Goal: Task Accomplishment & Management: Manage account settings

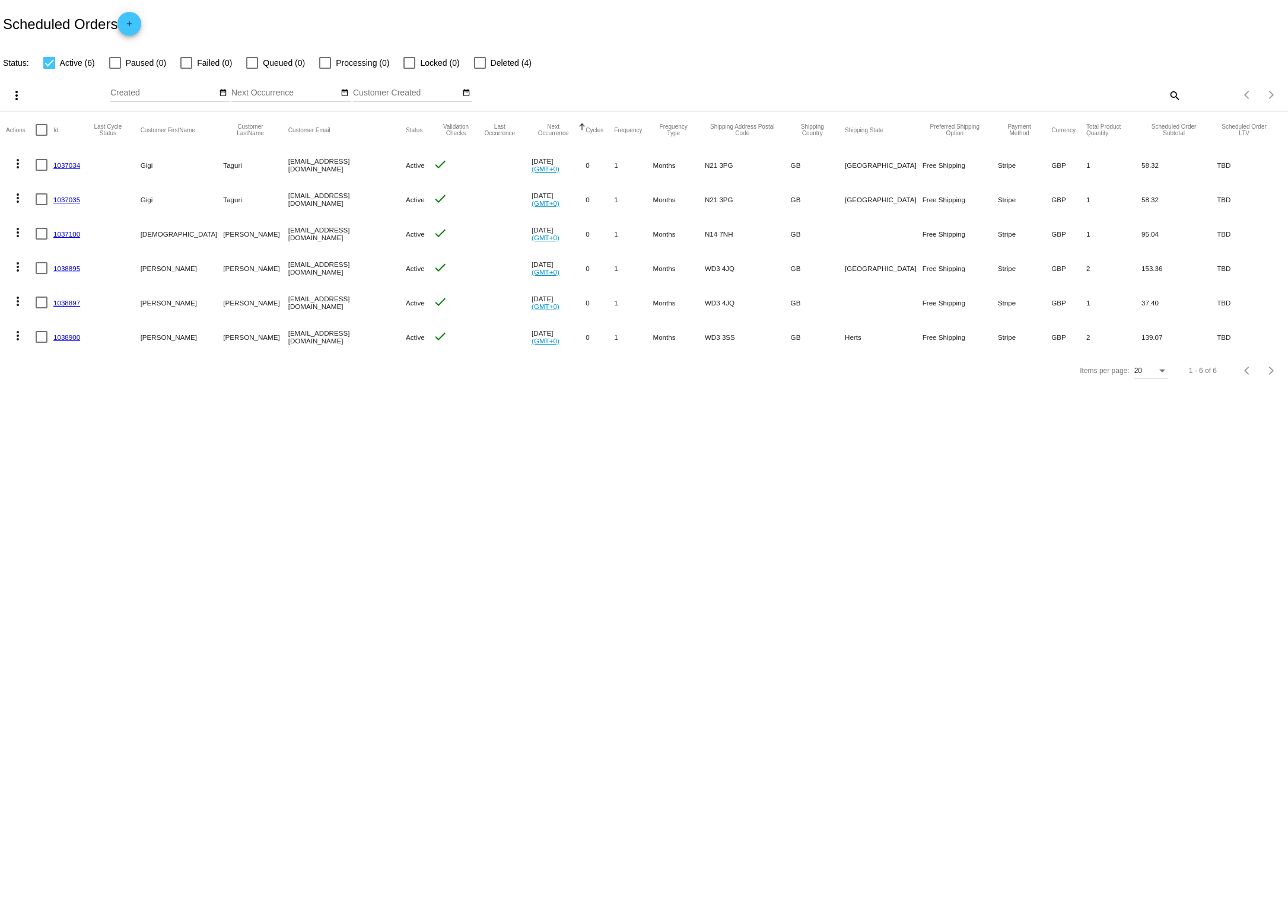
click at [1057, 337] on mat-row "more_vert 1038900 [PERSON_NAME] [EMAIL_ADDRESS][DOMAIN_NAME] Active check [DATE…" at bounding box center [644, 337] width 1276 height 34
click at [66, 337] on link "1038900" at bounding box center [67, 337] width 27 height 8
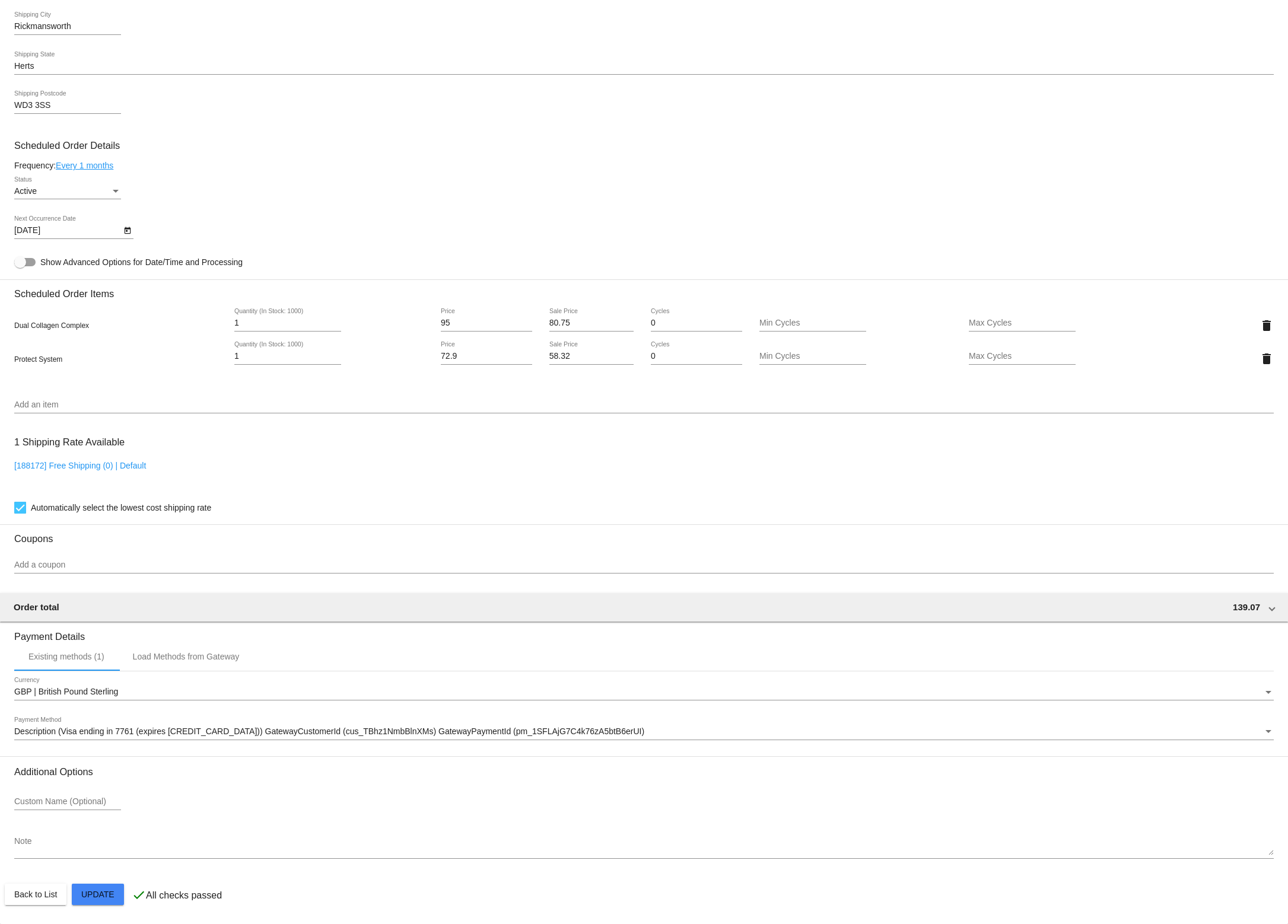
scroll to position [461, 0]
click at [121, 565] on input "Add a coupon" at bounding box center [644, 565] width 1259 height 9
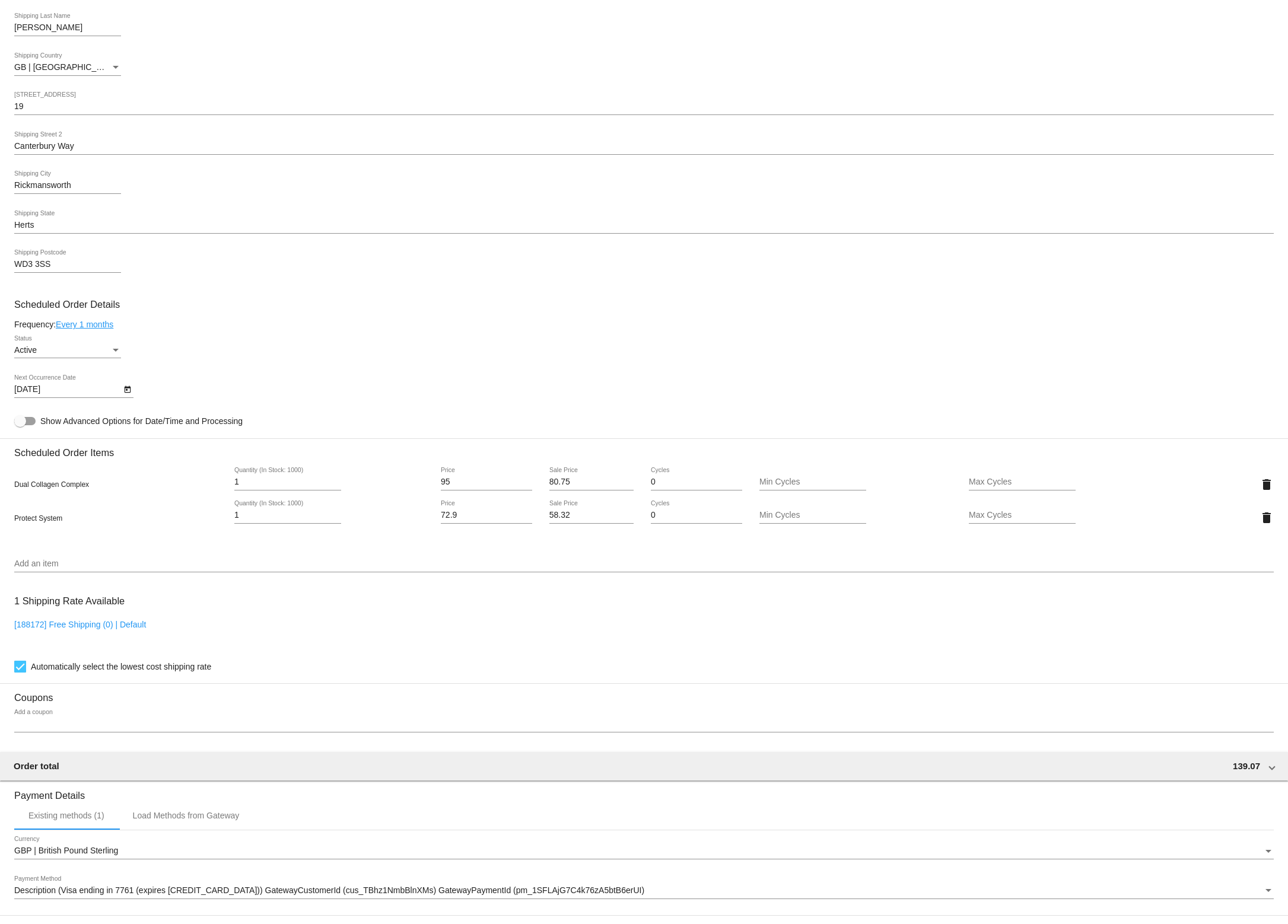
scroll to position [280, 0]
click at [506, 442] on mat-card-content "Customer 7644750: [PERSON_NAME] [EMAIL_ADDRESS][DOMAIN_NAME] Customer Shipping …" at bounding box center [644, 454] width 1259 height 1150
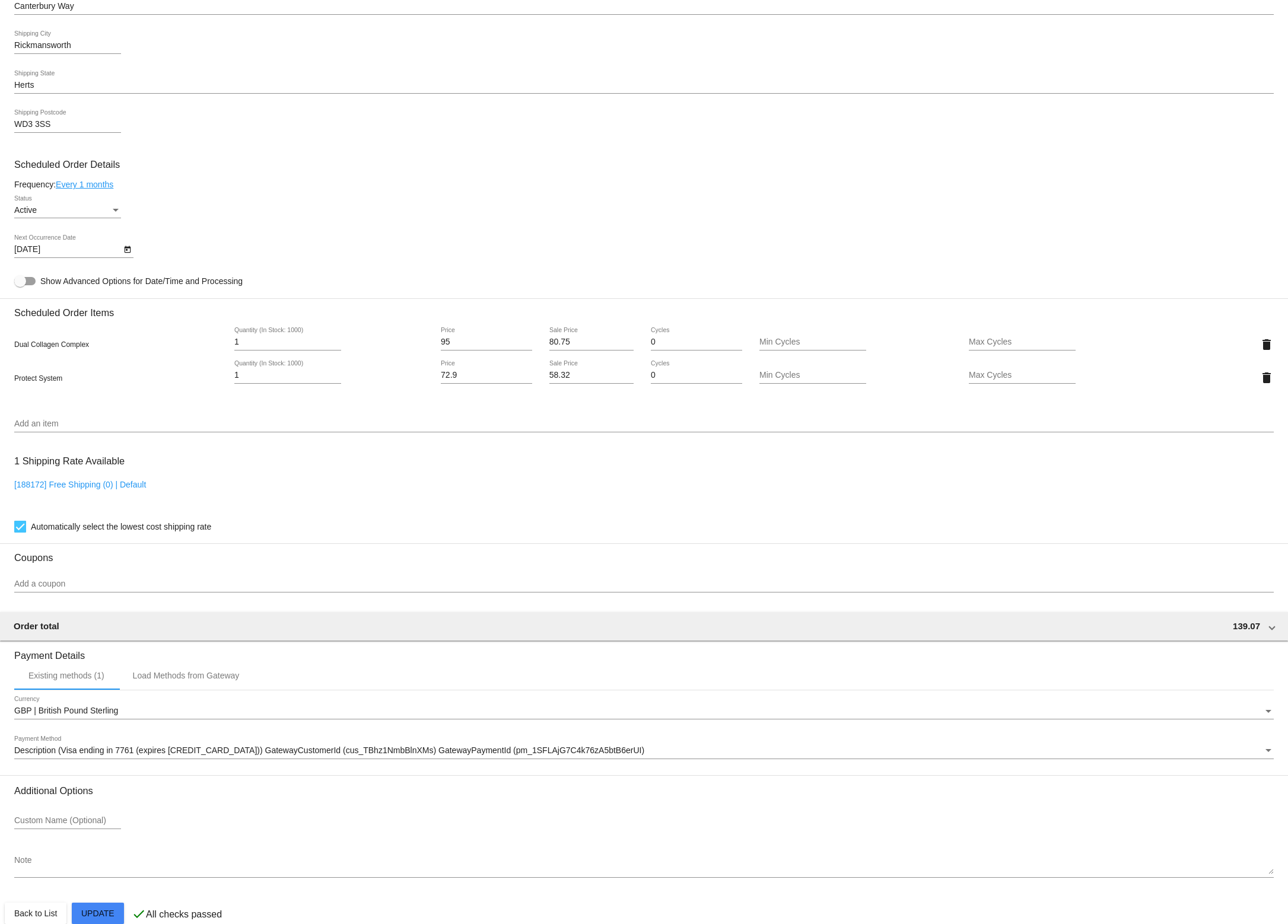
scroll to position [420, 0]
click at [456, 265] on div "[DATE] Next Occurrence Date" at bounding box center [644, 252] width 1259 height 34
